Goal: Book appointment/travel/reservation

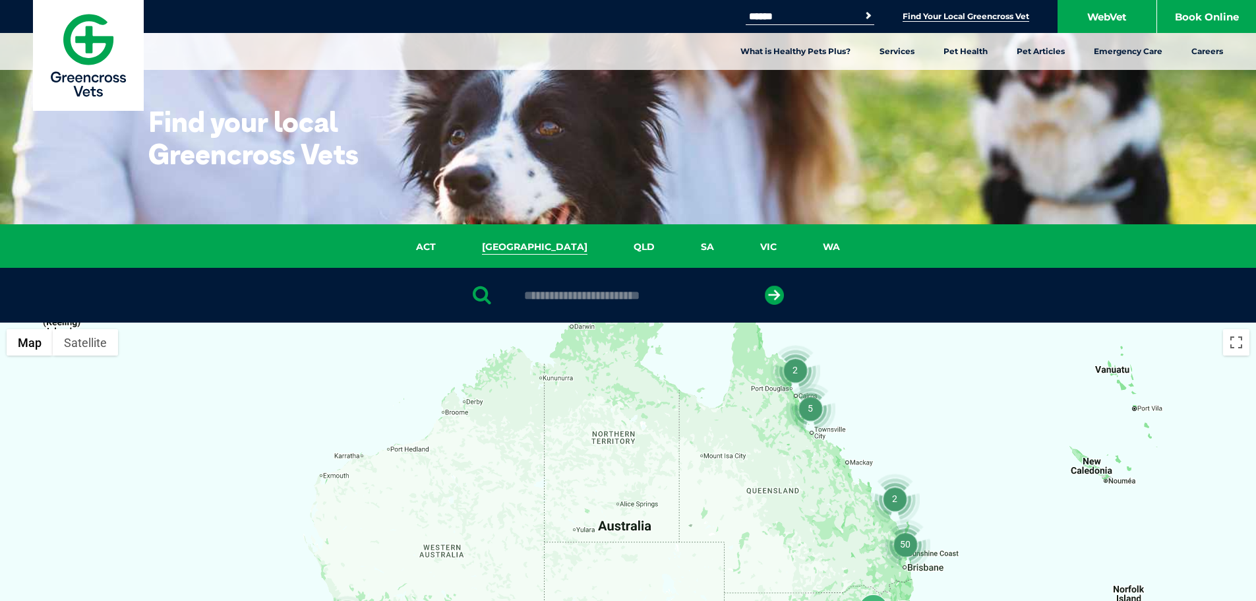
click at [533, 245] on link "NSW" at bounding box center [535, 246] width 152 height 15
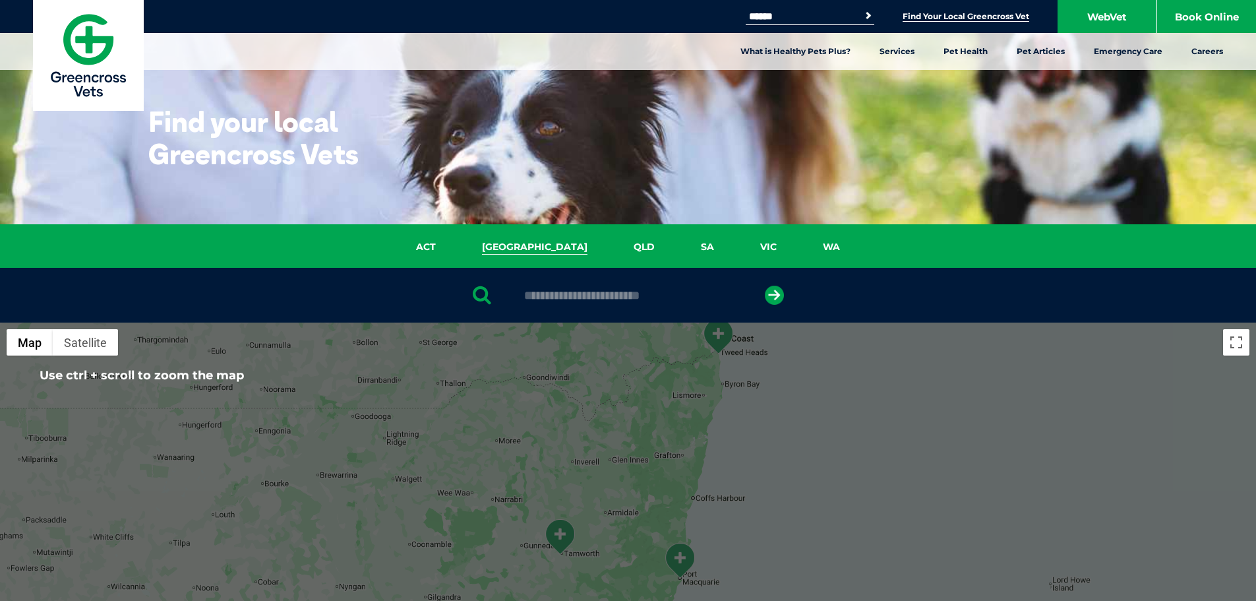
click at [547, 286] on div at bounding box center [628, 295] width 1256 height 55
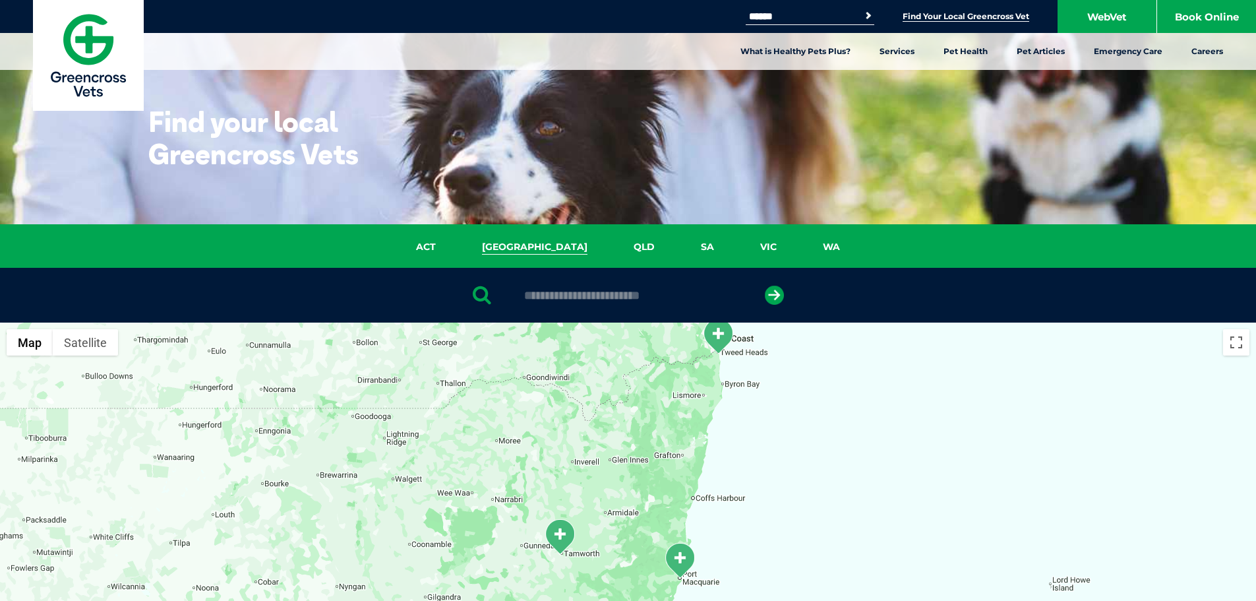
click at [560, 289] on input "text" at bounding box center [628, 295] width 221 height 13
type input "**********"
click at [765, 286] on button "submit" at bounding box center [774, 295] width 19 height 19
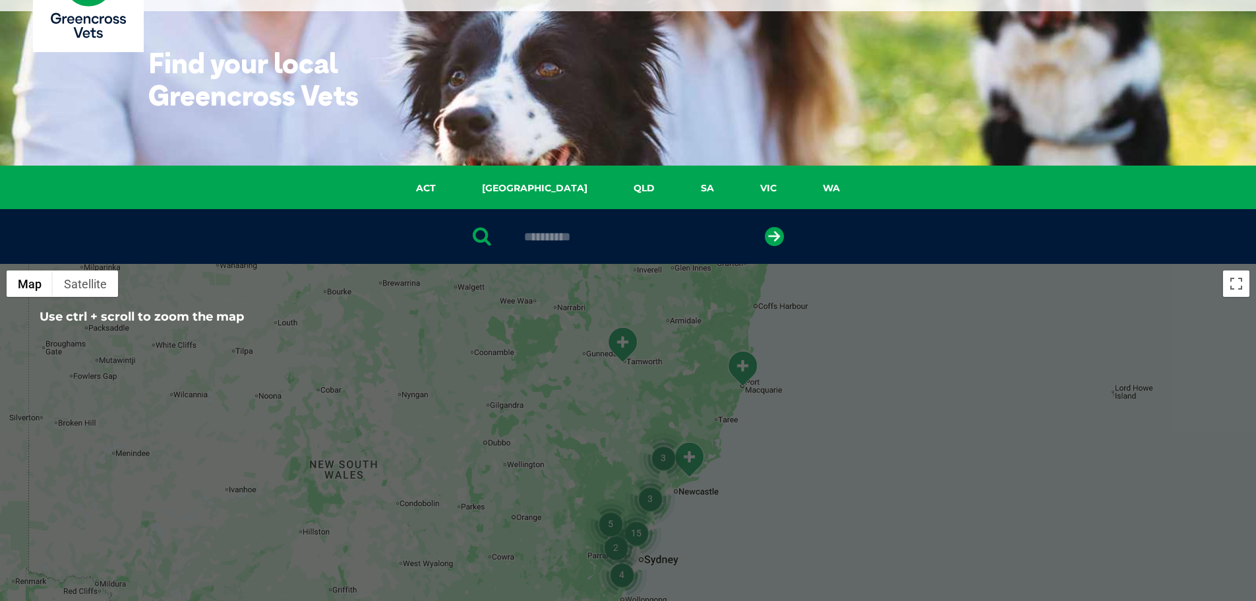
scroll to position [125, 0]
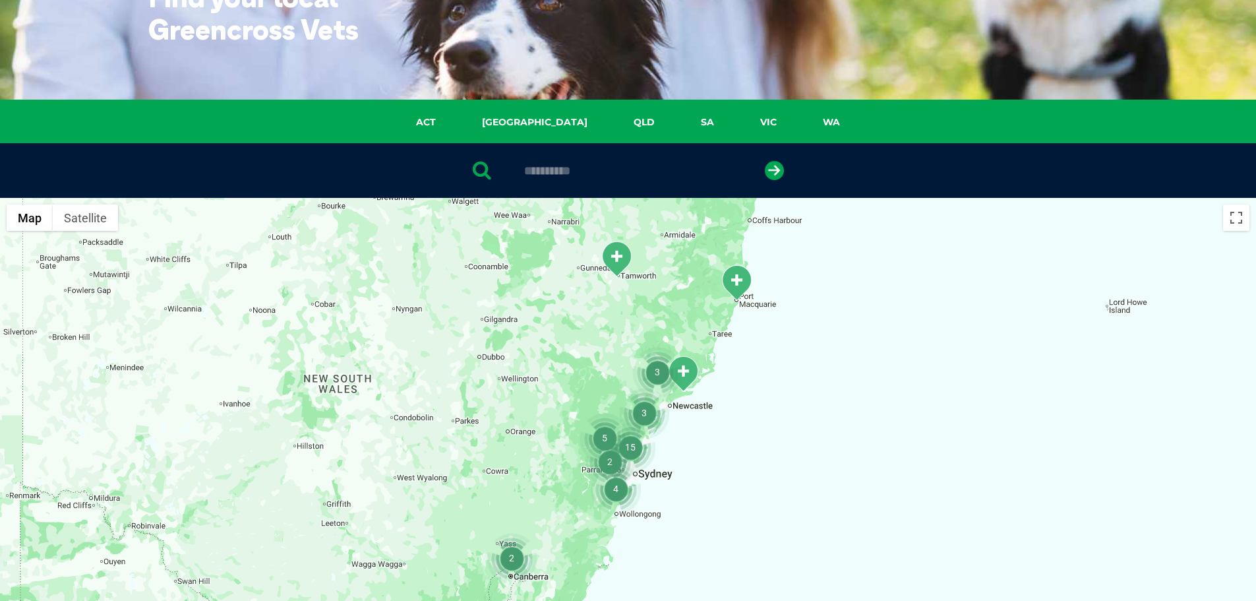
drag, startPoint x: 612, startPoint y: 349, endPoint x: 601, endPoint y: 323, distance: 28.4
click at [601, 323] on div at bounding box center [628, 452] width 1256 height 509
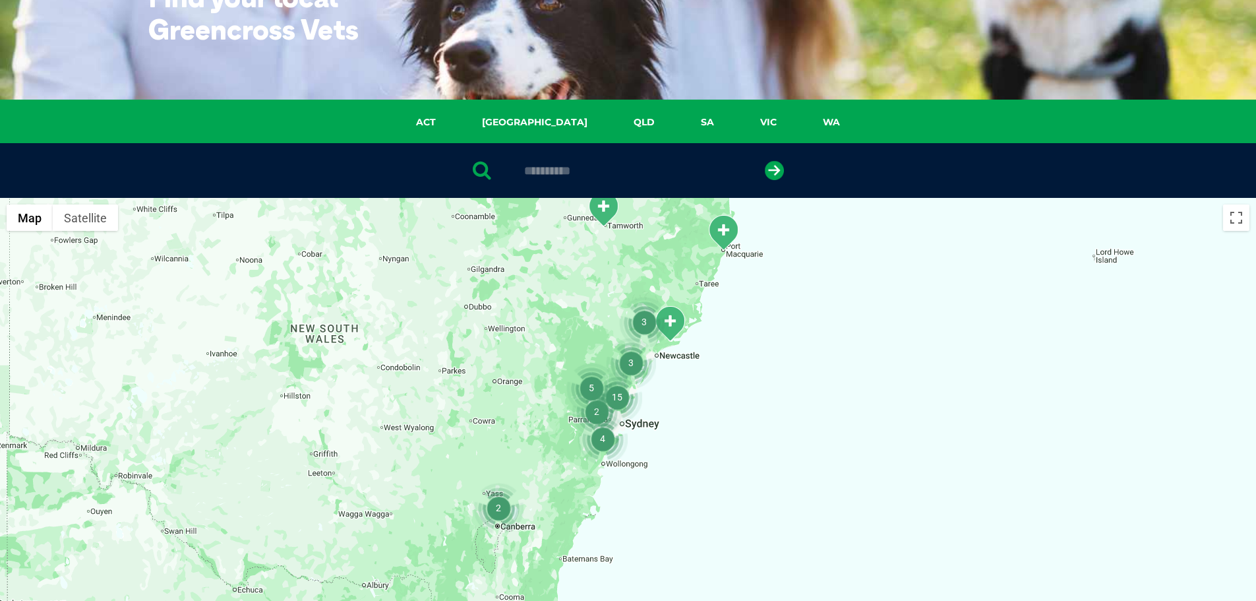
drag, startPoint x: 608, startPoint y: 312, endPoint x: 608, endPoint y: 304, distance: 7.9
click at [608, 304] on div at bounding box center [628, 452] width 1256 height 509
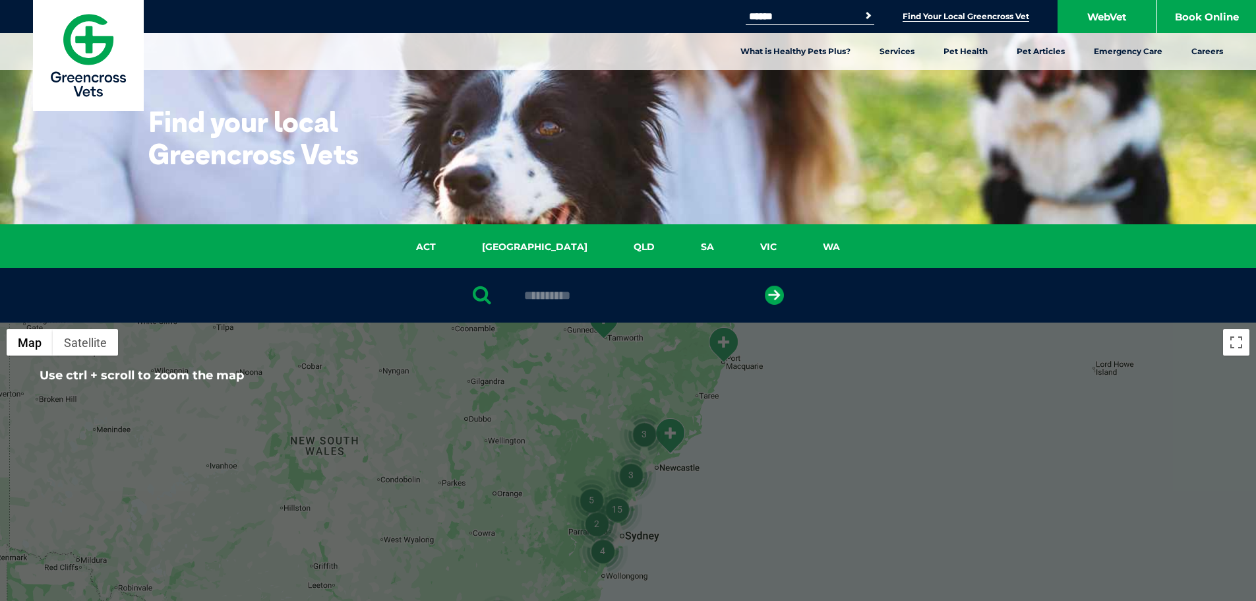
scroll to position [132, 0]
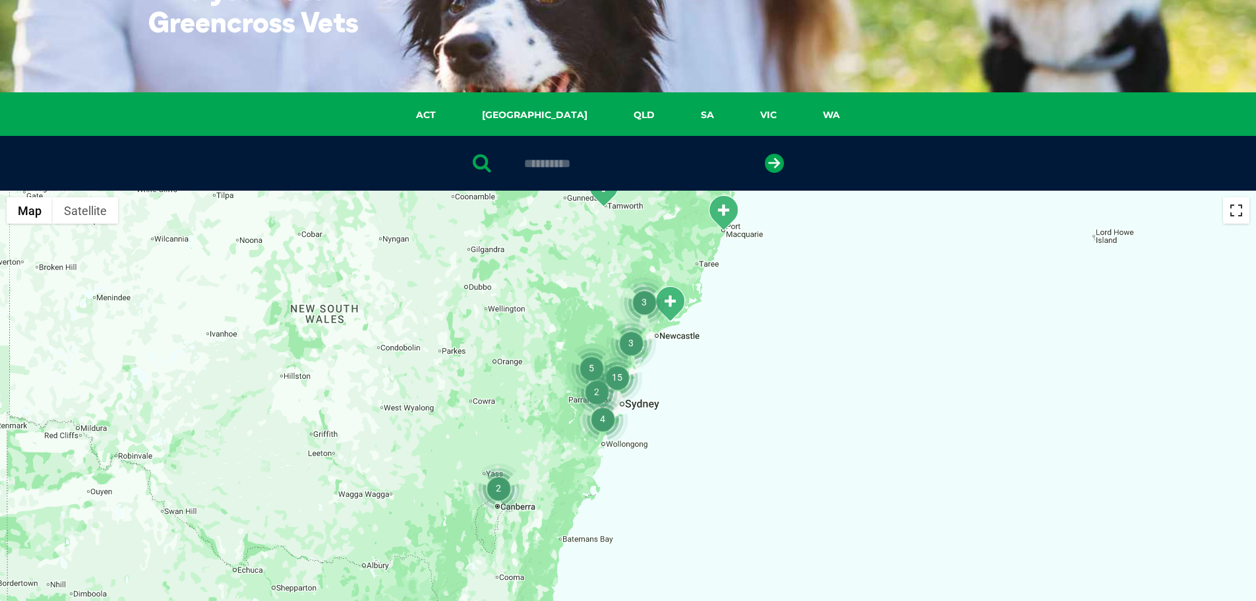
click at [1235, 218] on button "Toggle fullscreen view" at bounding box center [1236, 210] width 26 height 26
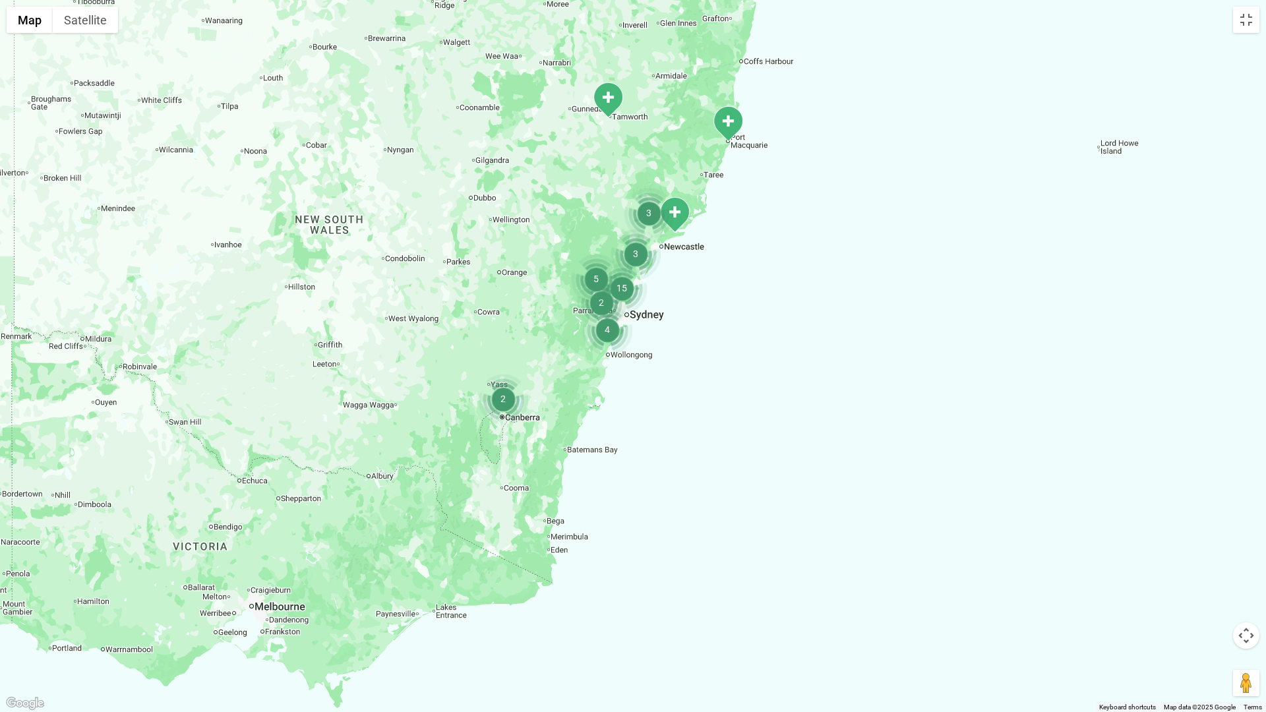
click at [618, 284] on img "15" at bounding box center [622, 288] width 50 height 50
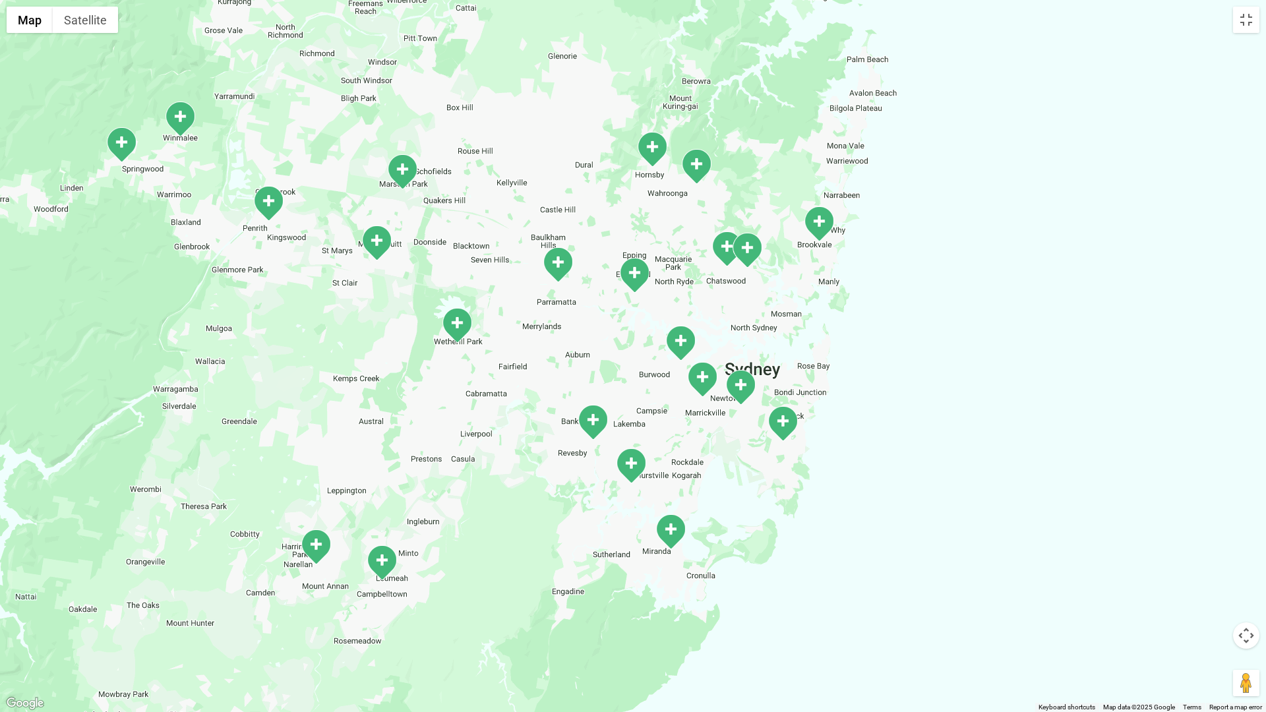
drag, startPoint x: 545, startPoint y: 320, endPoint x: 566, endPoint y: 331, distance: 24.2
click at [566, 331] on div "To navigate, press the arrow keys." at bounding box center [633, 356] width 1266 height 712
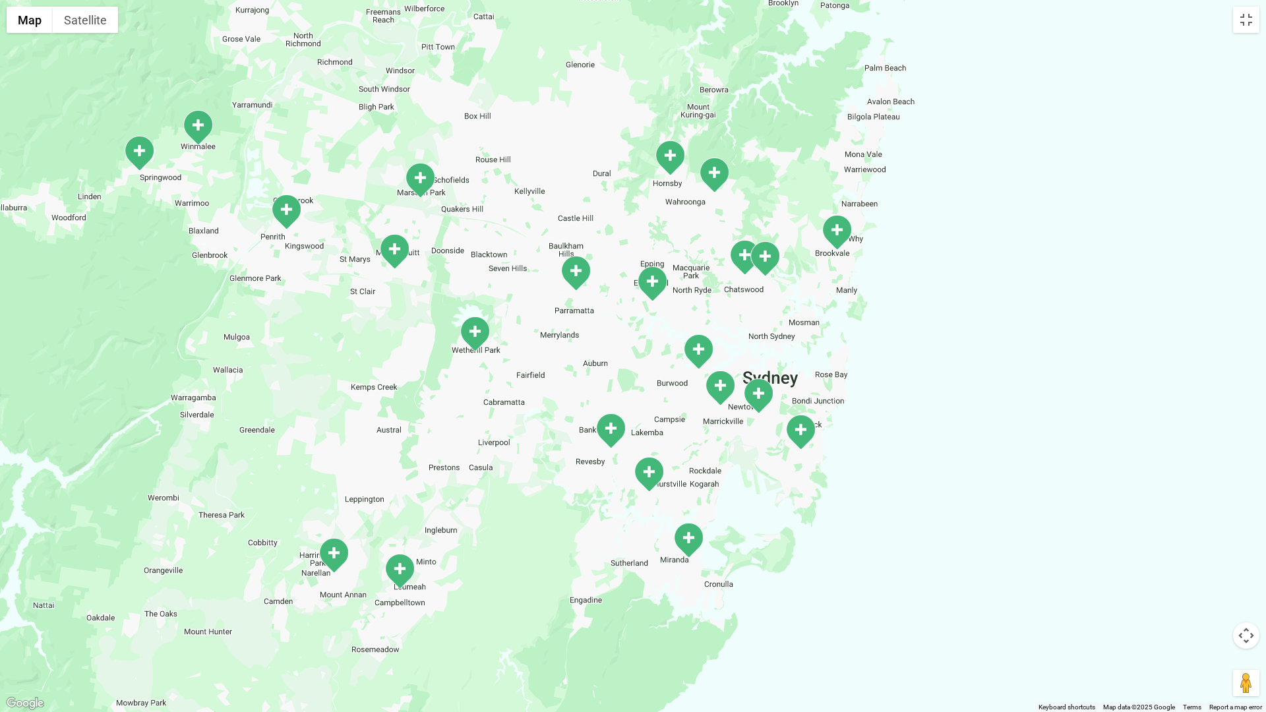
click at [556, 338] on div "To navigate, press the arrow keys." at bounding box center [633, 356] width 1266 height 712
click at [563, 318] on div "To navigate, press the arrow keys." at bounding box center [633, 356] width 1266 height 712
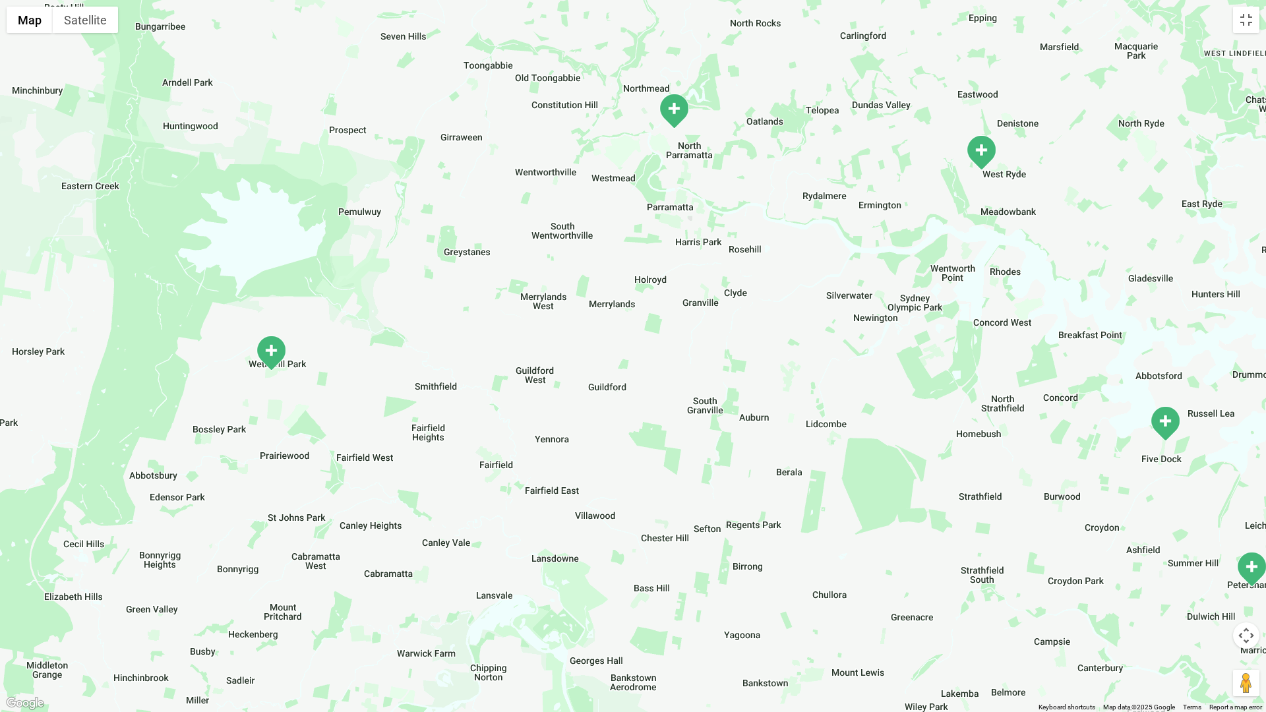
drag, startPoint x: 878, startPoint y: 504, endPoint x: 870, endPoint y: 498, distance: 9.8
click at [870, 498] on div "To navigate, press the arrow keys." at bounding box center [633, 356] width 1266 height 712
click at [266, 353] on img "Wetherill Park" at bounding box center [269, 351] width 33 height 36
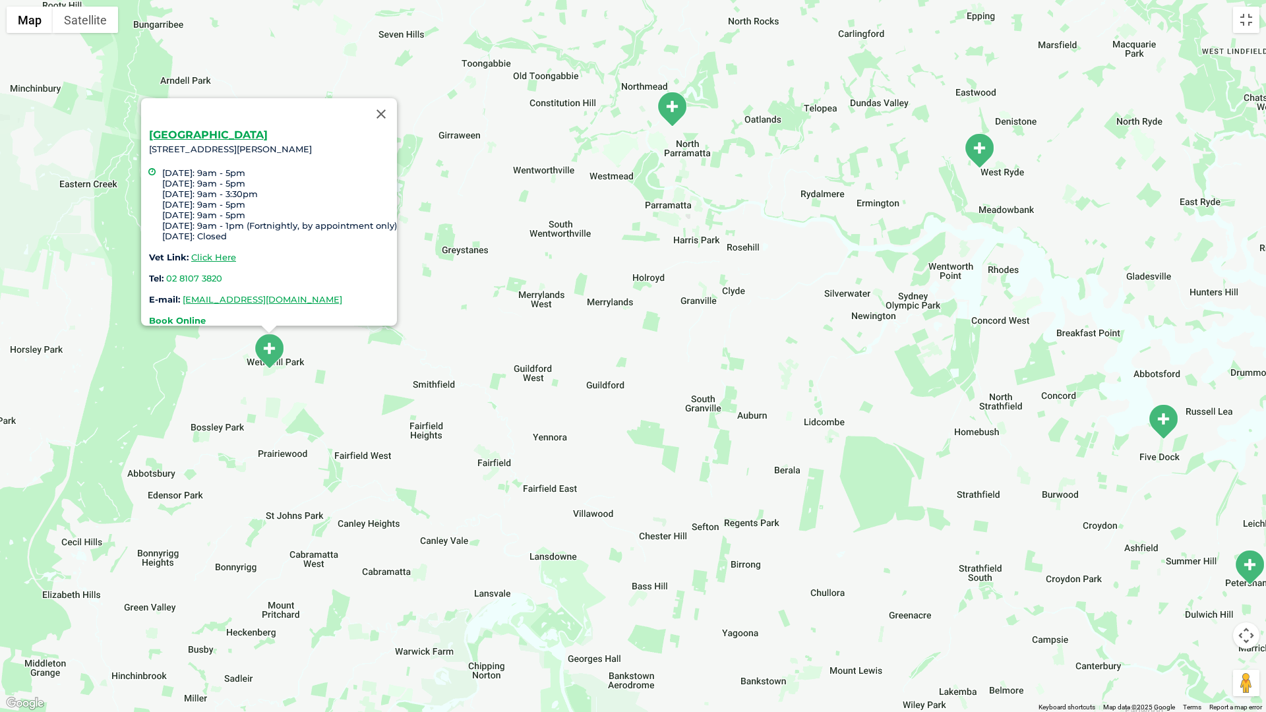
click at [167, 315] on strong "Book Online" at bounding box center [177, 320] width 57 height 11
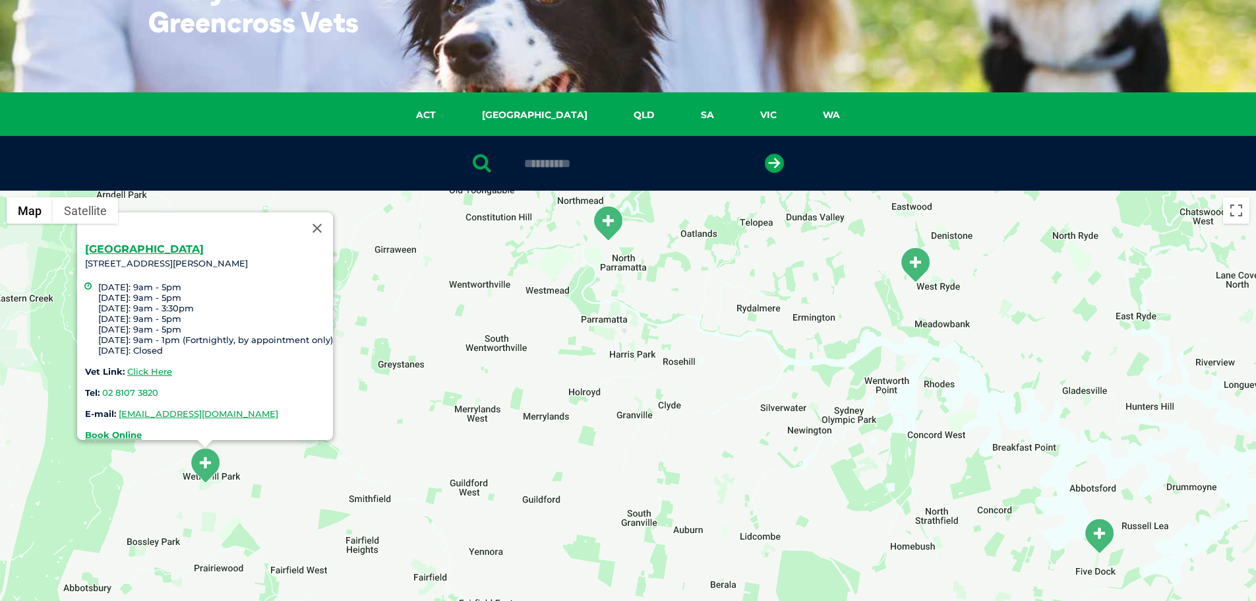
drag, startPoint x: 606, startPoint y: 398, endPoint x: 541, endPoint y: 414, distance: 66.7
click at [541, 414] on div "Wetherill Park Unit 63/1187 The Horsley Drive, Wetherill Park NSW 2164 Monday: …" at bounding box center [628, 445] width 1256 height 509
click at [611, 229] on img "North Parramatta" at bounding box center [607, 224] width 33 height 36
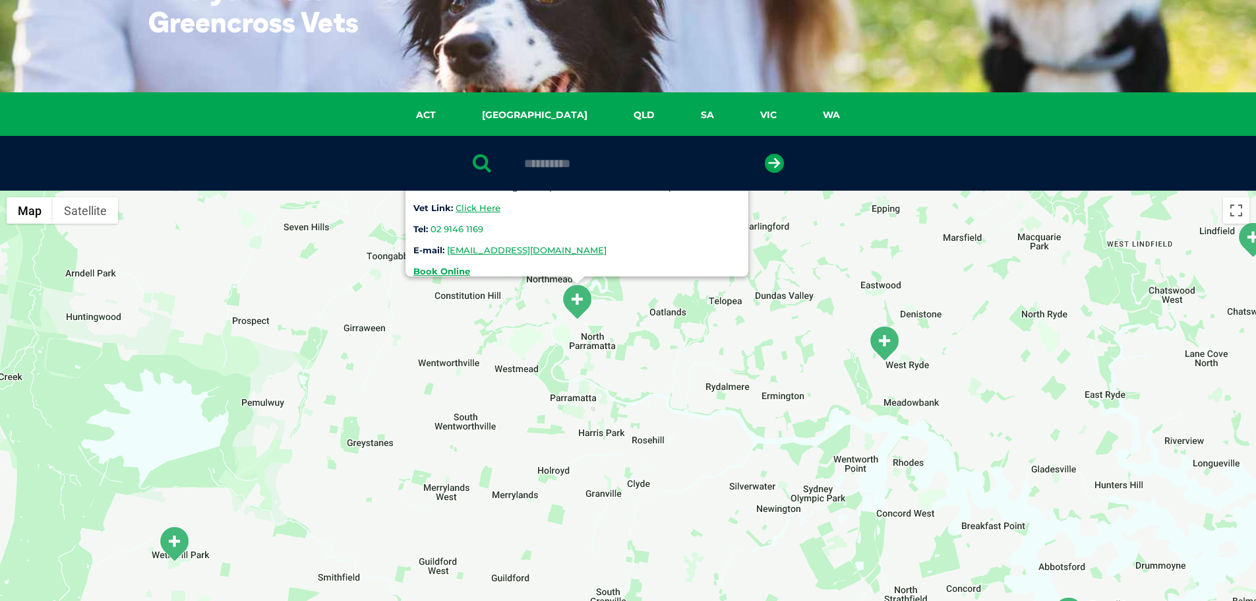
drag, startPoint x: 551, startPoint y: 545, endPoint x: 514, endPoint y: 327, distance: 221.4
click at [514, 327] on div "North Parramatta Inside Petbarn, 563 Church Street, North Parramatta 2151, Mond…" at bounding box center [628, 445] width 1256 height 509
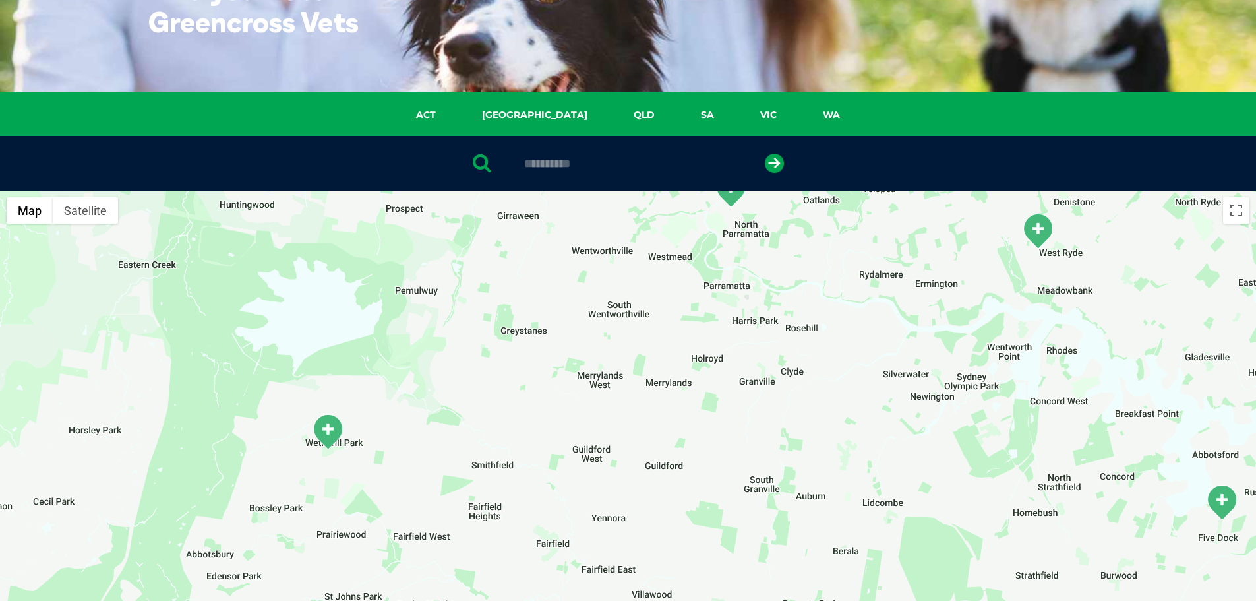
drag, startPoint x: 502, startPoint y: 392, endPoint x: 663, endPoint y: 355, distance: 164.3
click at [663, 355] on div "North Parramatta Inside Petbarn, 563 Church Street, North Parramatta 2151, Mond…" at bounding box center [628, 445] width 1256 height 509
